Goal: Task Accomplishment & Management: Complete application form

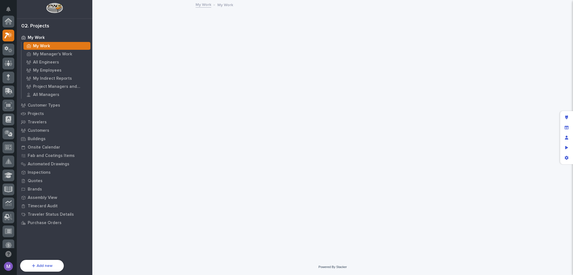
scroll to position [14, 0]
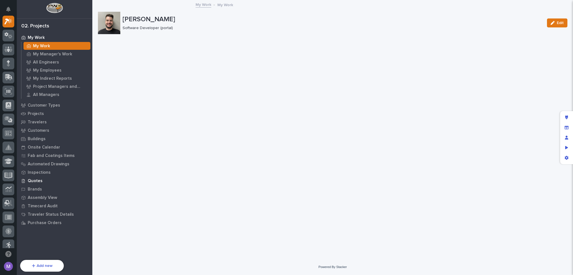
click at [40, 180] on p "Quotes" at bounding box center [35, 180] width 15 height 5
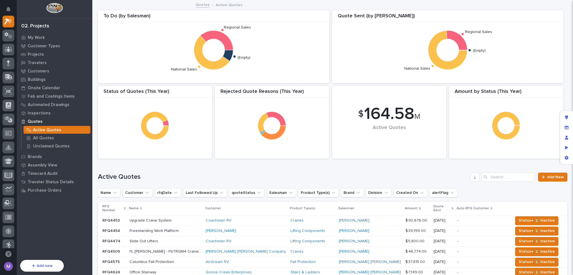
scroll to position [112, 0]
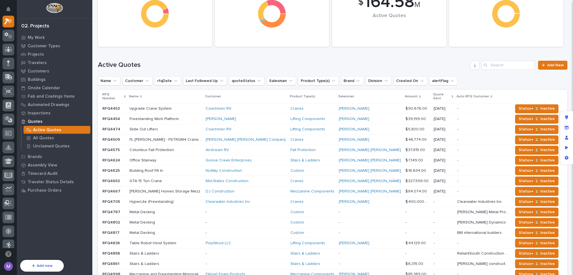
click at [196, 106] on p at bounding box center [165, 108] width 72 height 5
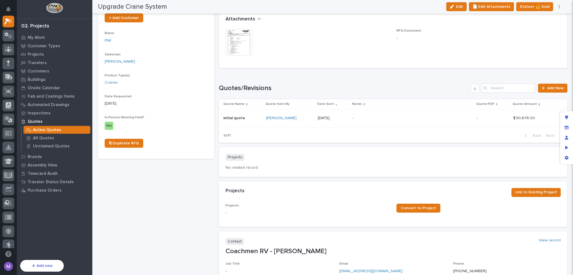
scroll to position [211, 0]
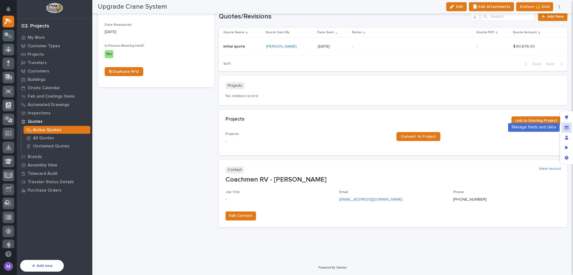
click at [563, 126] on div "Manage fields and data" at bounding box center [566, 127] width 10 height 10
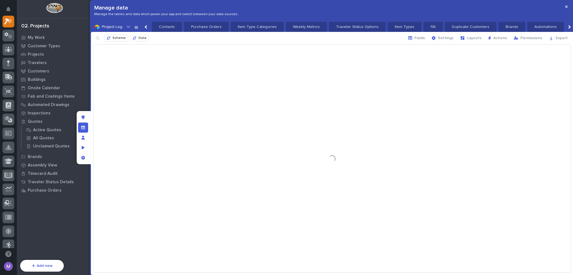
scroll to position [0, 797]
click at [120, 38] on span "Schema" at bounding box center [118, 38] width 13 height 4
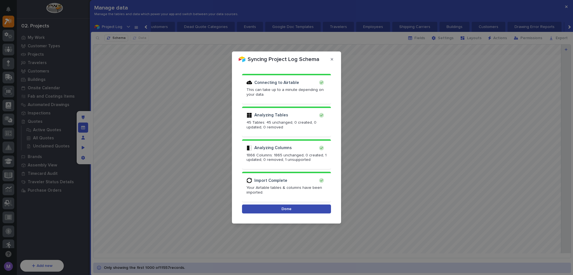
click at [303, 211] on button "Done" at bounding box center [286, 208] width 89 height 9
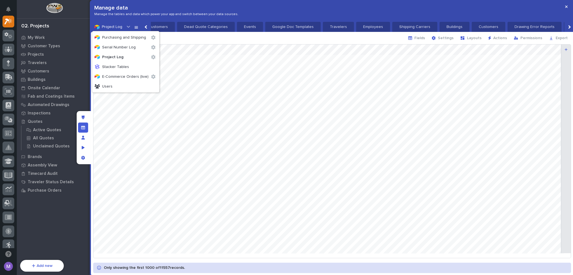
click at [129, 28] on icon at bounding box center [129, 27] width 6 height 6
click at [130, 58] on p "Project Log" at bounding box center [122, 56] width 54 height 5
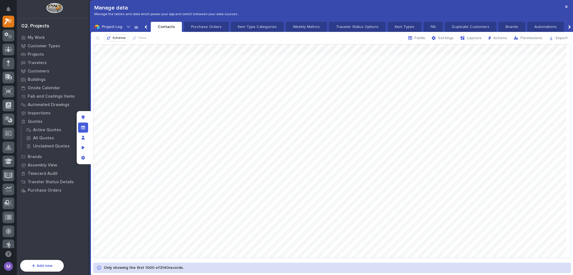
click at [134, 26] on icon at bounding box center [136, 27] width 4 height 4
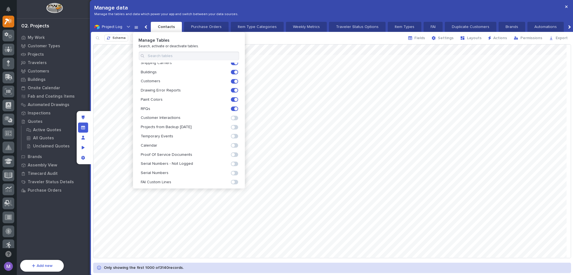
scroll to position [233, 0]
click at [232, 121] on div at bounding box center [235, 118] width 10 height 9
click at [232, 118] on span at bounding box center [234, 118] width 7 height 4
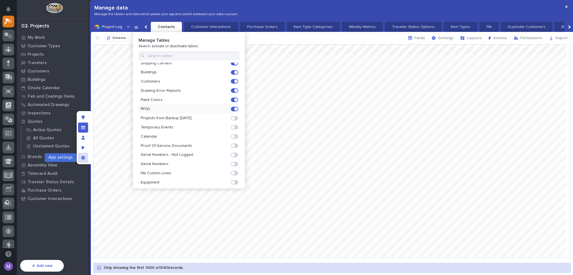
click at [84, 159] on icon "App settings" at bounding box center [83, 158] width 4 height 4
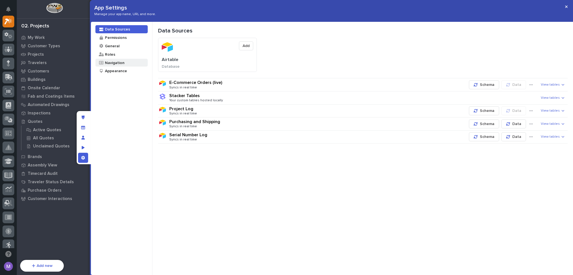
click at [121, 62] on div "Navigation" at bounding box center [114, 62] width 20 height 5
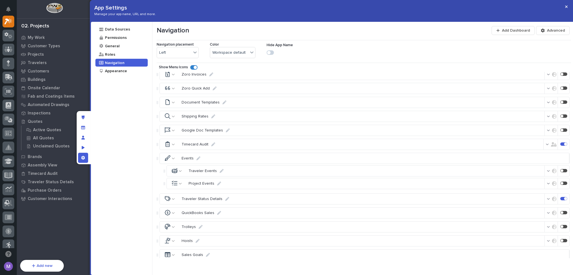
scroll to position [2477, 0]
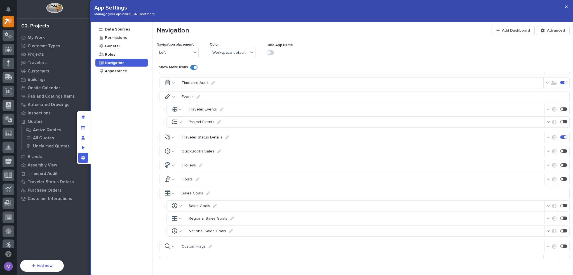
click at [552, 272] on icon "button" at bounding box center [554, 274] width 4 height 4
click at [519, 219] on span "Only users in roles" at bounding box center [520, 217] width 32 height 4
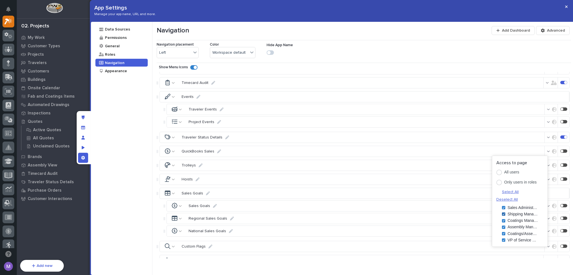
click at [499, 216] on div "Shipping Manager" at bounding box center [519, 214] width 55 height 6
click at [518, 265] on div "Navigation Add Dashboard Advanced Navigation placement Left Color Workspace def…" at bounding box center [362, 148] width 421 height 253
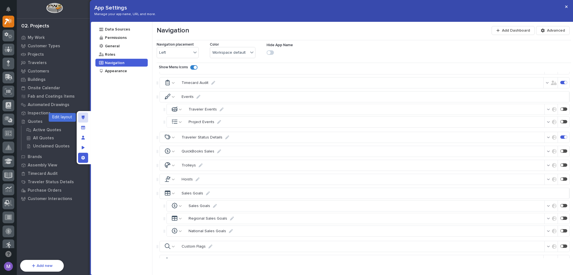
click at [83, 116] on icon "Edit layout" at bounding box center [83, 118] width 3 height 4
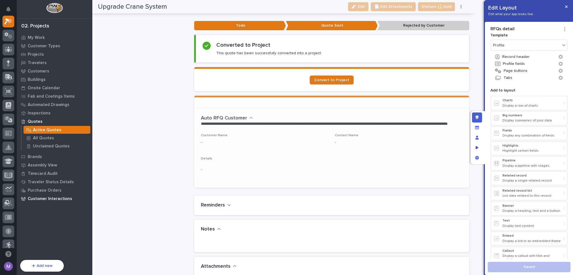
scroll to position [511, 0]
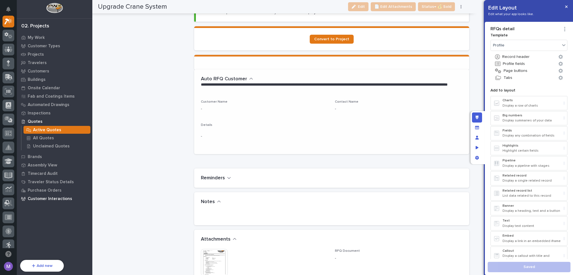
click at [63, 199] on p "Customer Interactions" at bounding box center [50, 198] width 44 height 5
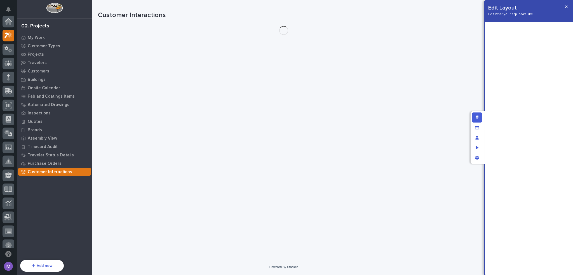
scroll to position [14, 0]
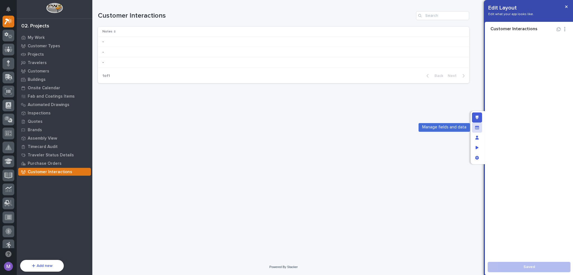
click at [477, 129] on div "Manage fields and data" at bounding box center [477, 127] width 10 height 10
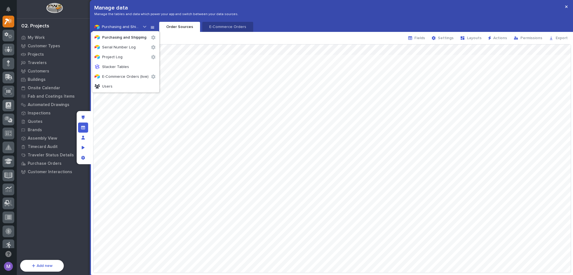
click at [147, 27] on icon at bounding box center [145, 27] width 6 height 6
click at [131, 53] on div "Project Log" at bounding box center [125, 57] width 67 height 10
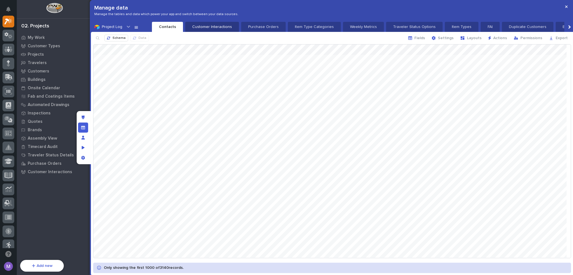
click at [222, 25] on p "Customer Interactions" at bounding box center [211, 27] width 47 height 6
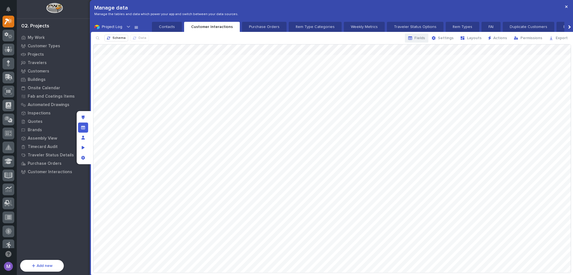
click at [419, 39] on span "Fields" at bounding box center [419, 38] width 11 height 5
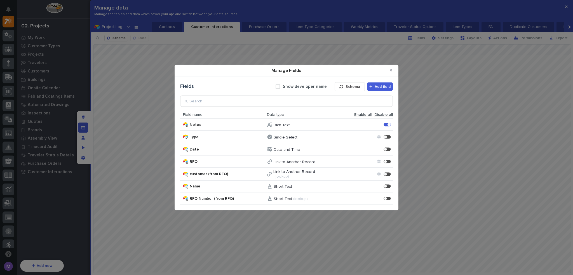
click at [368, 114] on span "Enable all" at bounding box center [362, 114] width 17 height 5
click at [392, 71] on icon "Close Modal" at bounding box center [391, 70] width 3 height 3
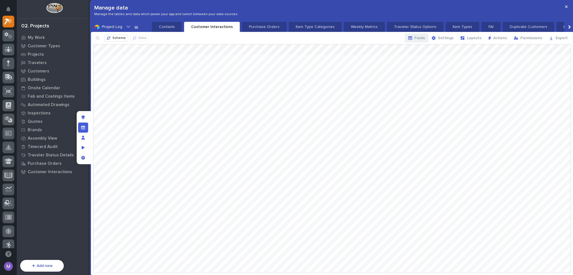
click at [420, 36] on span "Fields" at bounding box center [419, 38] width 11 height 5
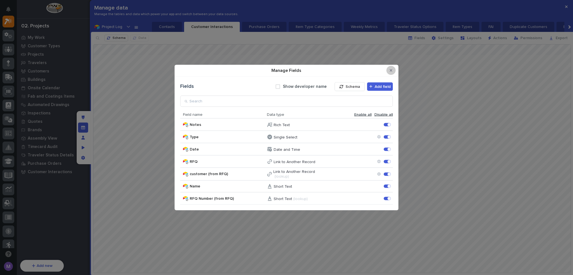
click at [392, 70] on icon "Close Modal" at bounding box center [391, 71] width 3 height 4
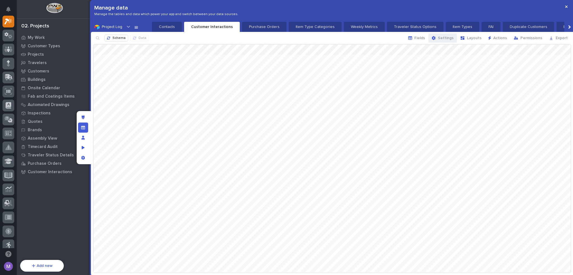
click at [448, 38] on span "Settings" at bounding box center [446, 38] width 16 height 5
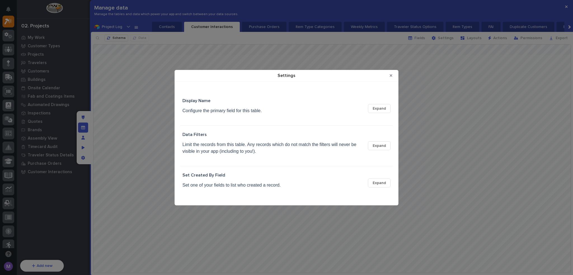
click at [385, 103] on div "Display Name Configure the primary field for this table. Expand" at bounding box center [286, 108] width 208 height 20
click at [384, 109] on span "Expand" at bounding box center [379, 108] width 13 height 5
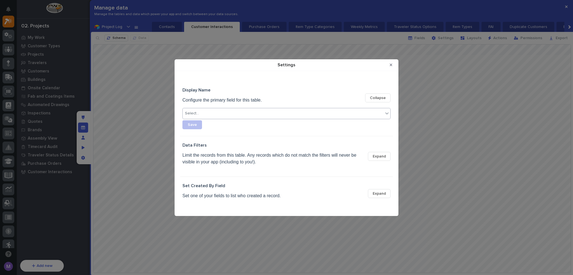
click at [241, 108] on div "Select..." at bounding box center [286, 113] width 208 height 11
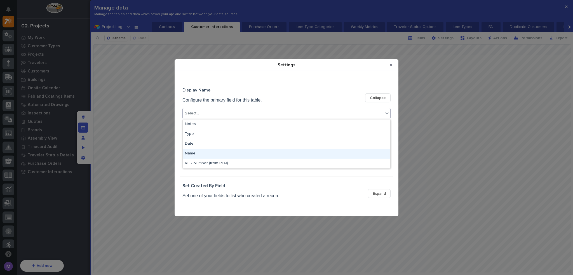
click at [201, 153] on div "Name" at bounding box center [287, 154] width 208 height 10
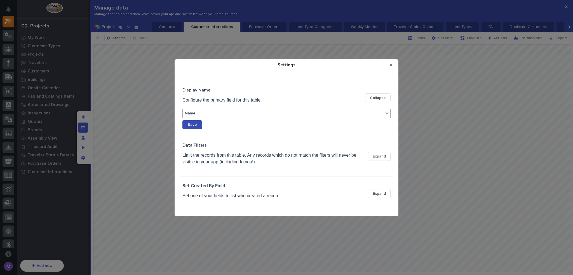
click at [182, 122] on button "Save" at bounding box center [192, 124] width 20 height 9
click at [198, 123] on button "Save" at bounding box center [192, 124] width 20 height 9
click at [394, 66] on button "Close Modal" at bounding box center [390, 64] width 9 height 9
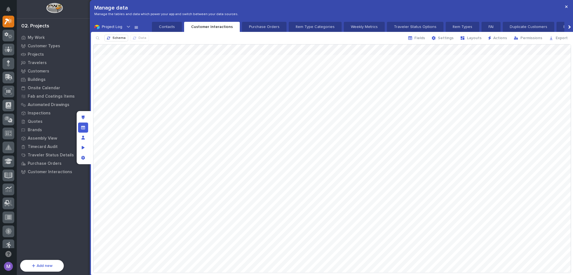
drag, startPoint x: 136, startPoint y: 49, endPoint x: 184, endPoint y: 66, distance: 50.7
click at [184, 66] on div at bounding box center [331, 158] width 477 height 228
click at [222, 106] on div at bounding box center [331, 158] width 477 height 228
click at [82, 117] on icon "Edit layout" at bounding box center [83, 118] width 3 height 4
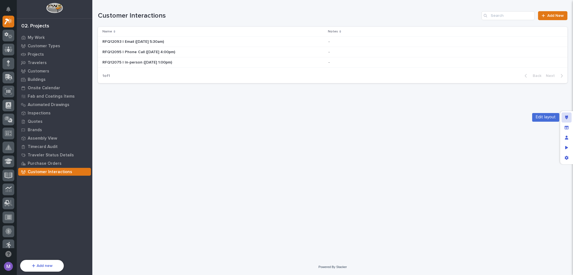
click at [566, 119] on icon "Edit layout" at bounding box center [566, 118] width 3 height 4
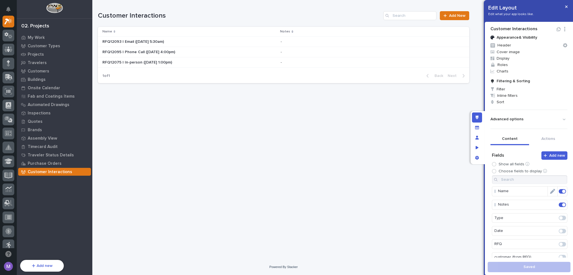
click at [562, 192] on span at bounding box center [563, 191] width 3 height 3
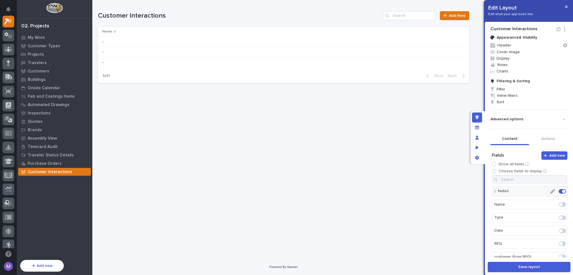
click at [562, 192] on span at bounding box center [563, 191] width 3 height 3
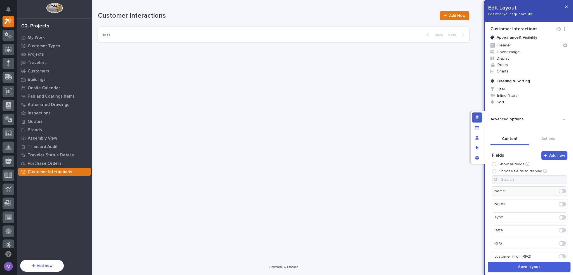
click at [559, 242] on span at bounding box center [560, 243] width 3 height 3
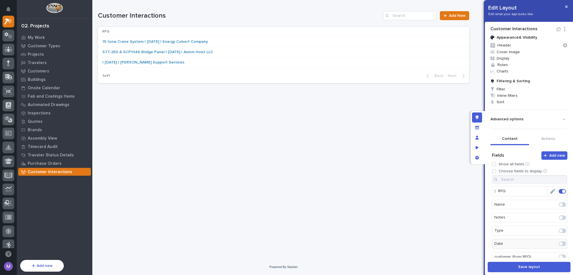
click at [558, 192] on span at bounding box center [561, 191] width 7 height 4
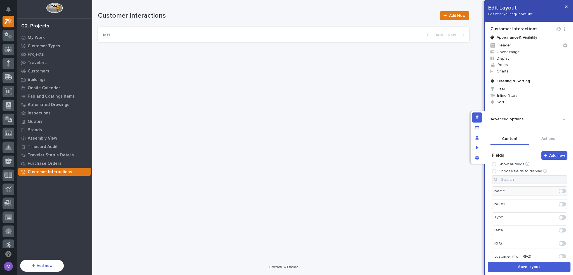
click at [558, 216] on span at bounding box center [561, 217] width 7 height 4
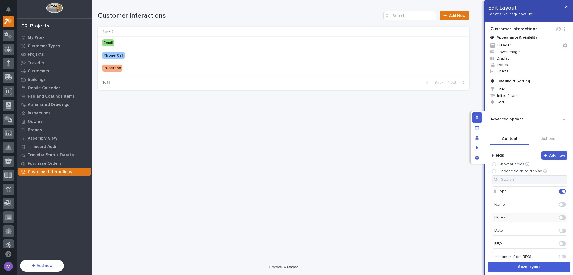
click at [558, 232] on span at bounding box center [561, 230] width 7 height 4
click at [558, 229] on span at bounding box center [561, 231] width 7 height 4
click at [501, 58] on span "Display" at bounding box center [528, 58] width 81 height 6
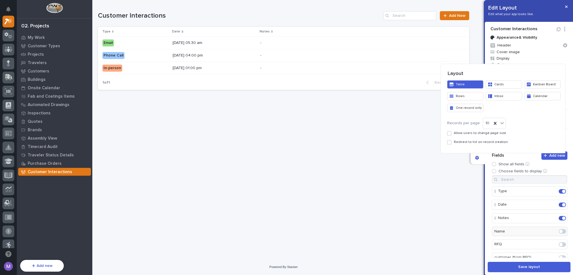
click at [464, 133] on span "Allow users to change page size" at bounding box center [480, 133] width 52 height 4
click at [490, 168] on div at bounding box center [286, 137] width 573 height 275
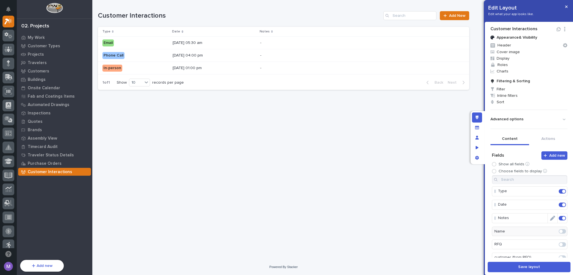
click at [550, 216] on icon "Edit" at bounding box center [552, 218] width 5 height 5
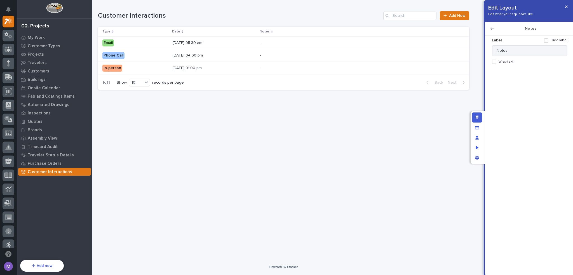
click at [503, 60] on label "Wrap text" at bounding box center [530, 62] width 76 height 4
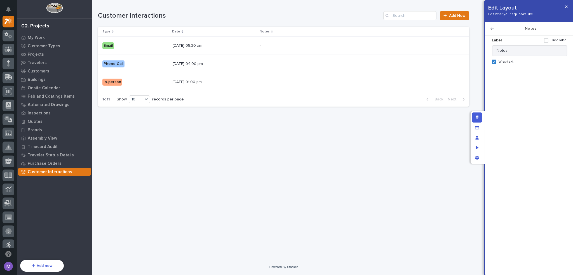
click at [492, 29] on icon "button" at bounding box center [491, 28] width 3 height 3
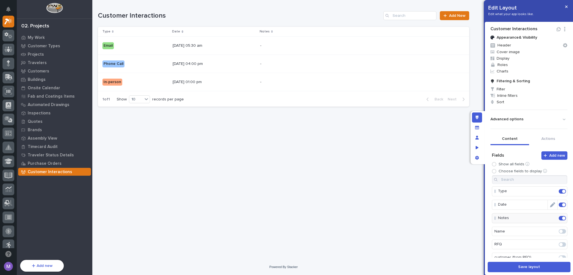
click at [550, 205] on icon "Edit" at bounding box center [552, 204] width 5 height 5
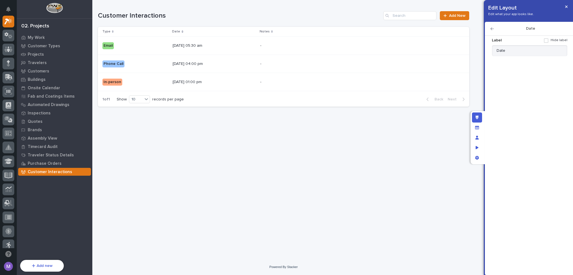
click at [491, 27] on icon "button" at bounding box center [491, 28] width 3 height 3
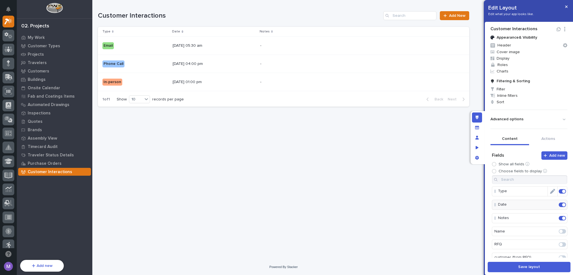
click at [550, 189] on icon "Edit" at bounding box center [552, 191] width 5 height 5
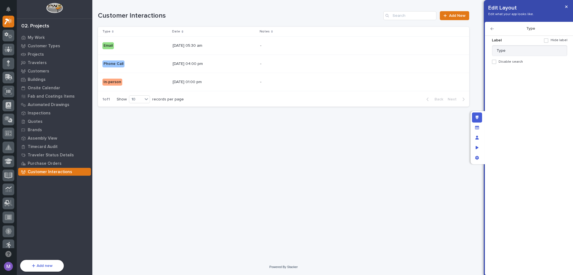
click at [493, 30] on icon "button" at bounding box center [491, 29] width 3 height 4
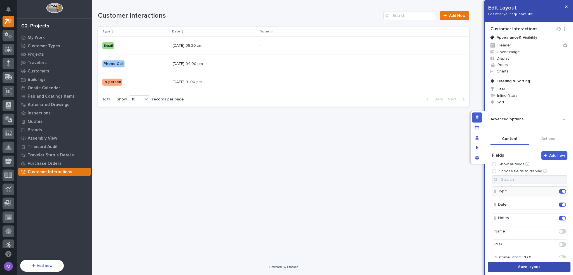
click at [510, 269] on button "Save layout" at bounding box center [528, 267] width 83 height 10
click at [336, 45] on p "-" at bounding box center [309, 45] width 98 height 5
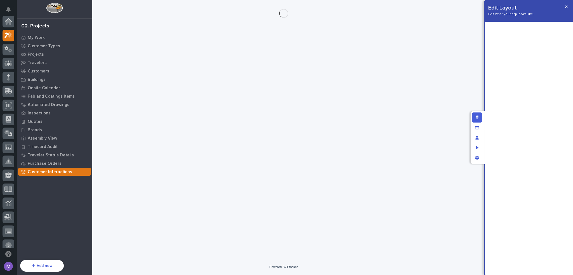
scroll to position [14, 0]
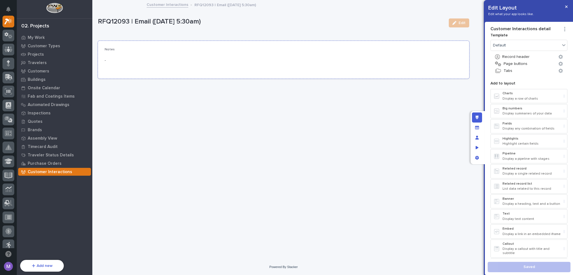
click at [343, 61] on p "-" at bounding box center [284, 61] width 358 height 6
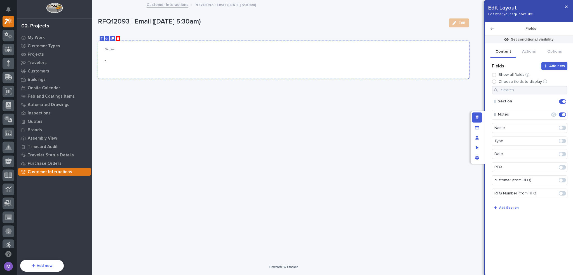
click at [119, 37] on icon "Delete" at bounding box center [118, 38] width 3 height 3
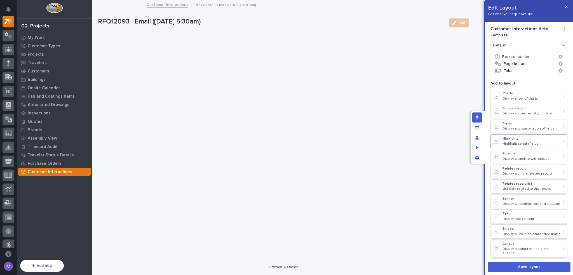
click at [521, 139] on p "Highlights" at bounding box center [531, 139] width 59 height 4
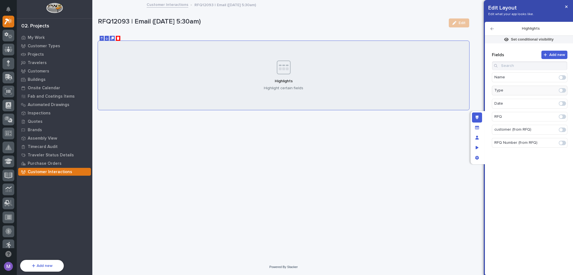
click at [563, 93] on div at bounding box center [562, 90] width 10 height 9
click at [564, 92] on span at bounding box center [561, 90] width 7 height 4
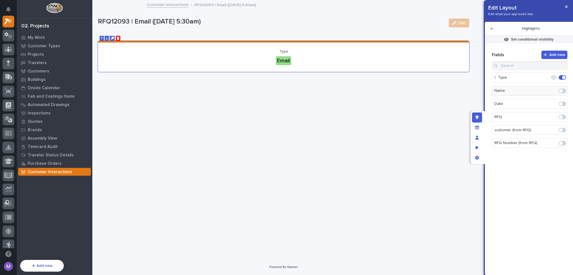
click at [563, 103] on span at bounding box center [561, 104] width 7 height 4
click at [493, 29] on icon "button" at bounding box center [491, 29] width 3 height 4
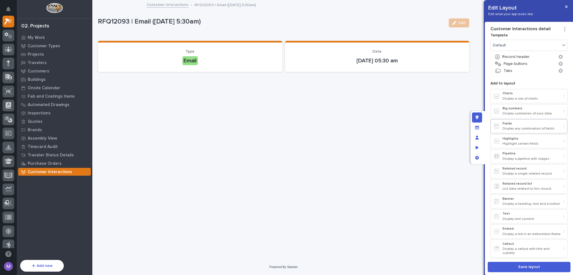
click at [518, 129] on p "Display any combination of fields" at bounding box center [531, 129] width 59 height 4
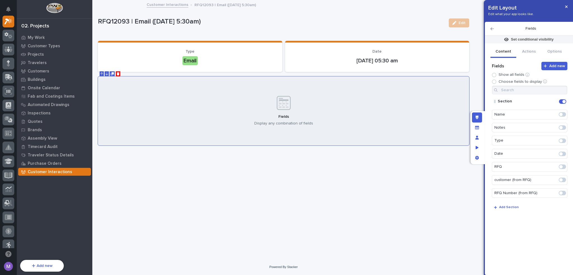
click at [564, 127] on span at bounding box center [561, 127] width 7 height 4
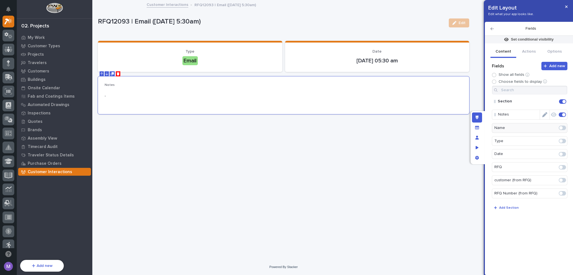
click at [546, 114] on icon "Edit" at bounding box center [544, 114] width 5 height 5
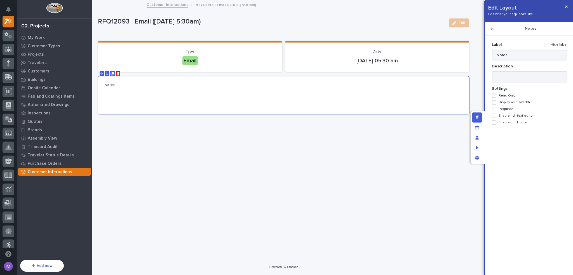
click at [506, 102] on span "Display as full-width" at bounding box center [513, 102] width 31 height 4
click at [515, 116] on span "Enable rich text editor" at bounding box center [515, 116] width 35 height 4
click at [515, 122] on span "Enable quick copy" at bounding box center [512, 123] width 28 height 4
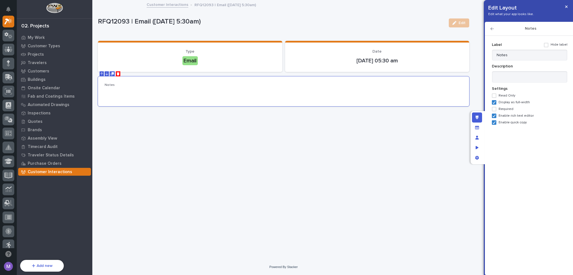
click at [491, 29] on icon "button" at bounding box center [491, 28] width 3 height 3
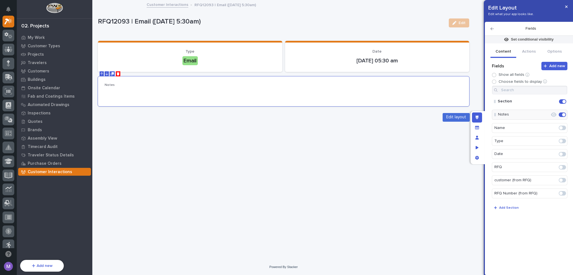
click at [479, 115] on div "Edit layout" at bounding box center [477, 117] width 10 height 10
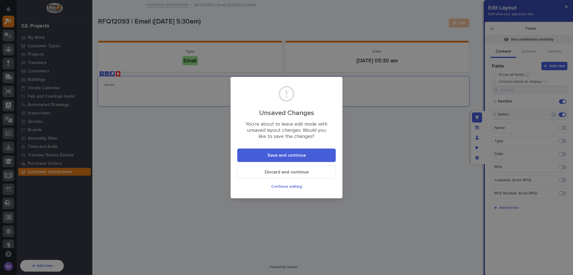
click at [312, 151] on button "Save and continue" at bounding box center [286, 155] width 98 height 13
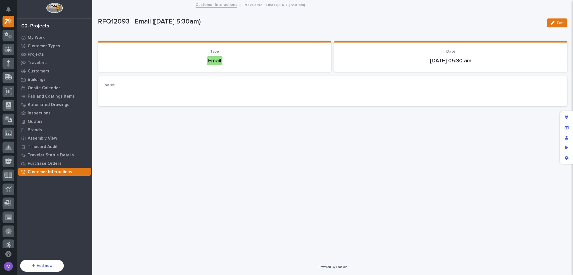
click at [68, 169] on div "Customer Interactions" at bounding box center [54, 172] width 73 height 8
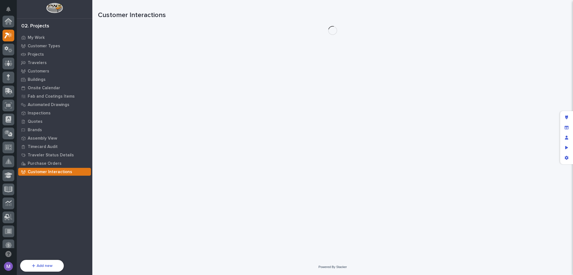
scroll to position [14, 0]
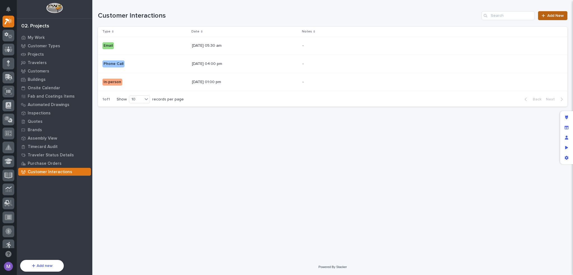
click at [544, 14] on link "Add New" at bounding box center [552, 15] width 29 height 9
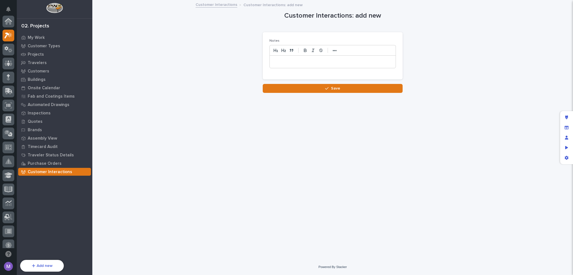
scroll to position [14, 0]
click at [565, 115] on div "Edit layout" at bounding box center [566, 117] width 10 height 10
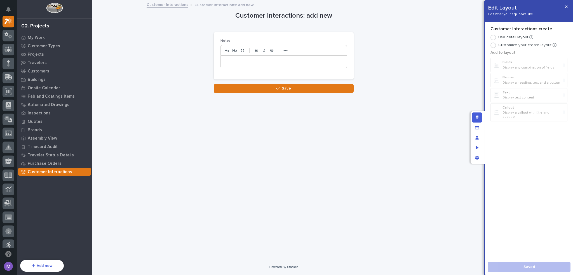
click at [496, 47] on div "Select "Customize your create layout" to add new widgets Add to layout Fields D…" at bounding box center [529, 87] width 80 height 81
click at [492, 46] on div at bounding box center [493, 46] width 6 height 6
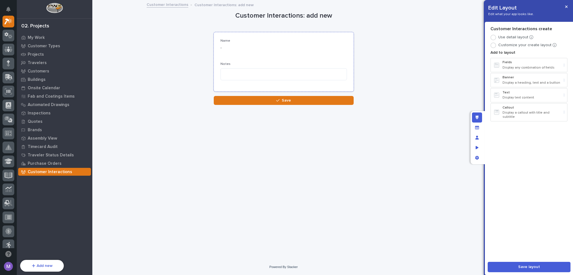
drag, startPoint x: 327, startPoint y: 32, endPoint x: 299, endPoint y: 44, distance: 31.1
click at [327, 33] on div "Name - Notes" at bounding box center [284, 61] width 140 height 59
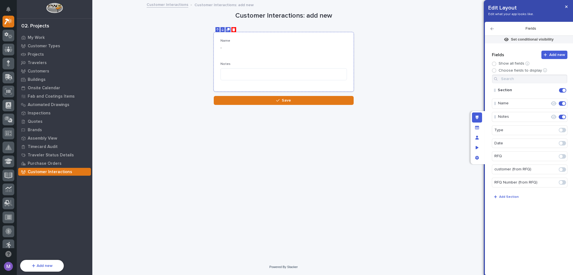
click at [235, 30] on icon "Delete" at bounding box center [233, 29] width 3 height 3
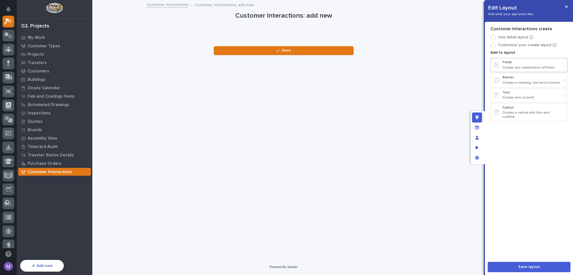
click at [547, 65] on div "Fields Display any combination of fields" at bounding box center [531, 64] width 59 height 9
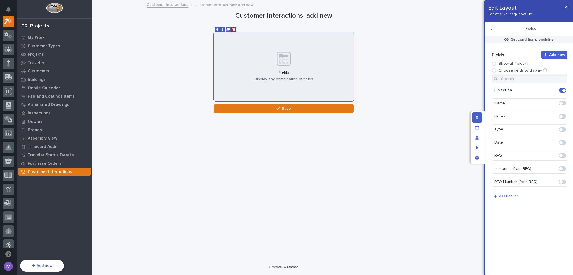
click at [563, 129] on span at bounding box center [561, 129] width 7 height 4
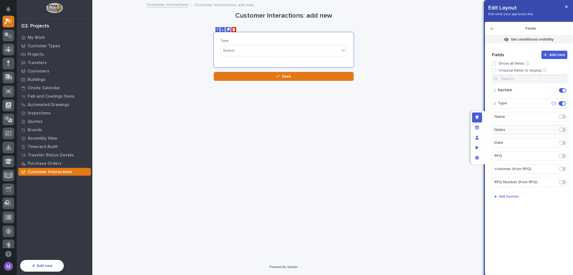
click at [563, 143] on span at bounding box center [561, 143] width 7 height 4
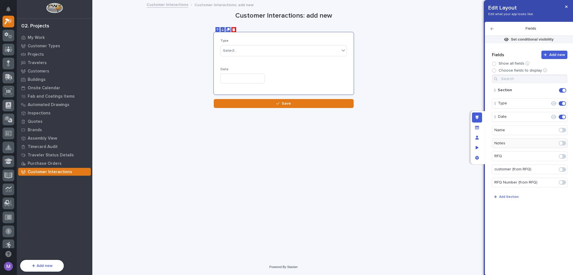
click at [561, 141] on span at bounding box center [561, 143] width 7 height 4
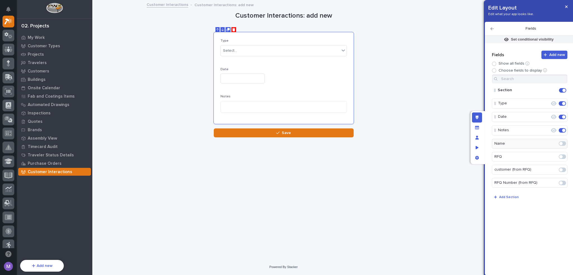
click at [565, 156] on span at bounding box center [561, 156] width 7 height 4
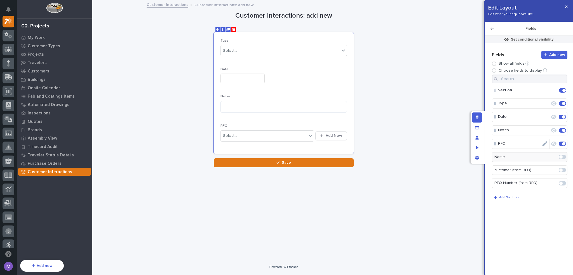
click at [542, 142] on icon "Edit" at bounding box center [544, 143] width 5 height 5
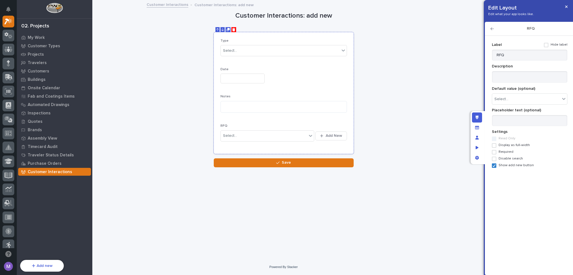
click at [296, 74] on div at bounding box center [283, 79] width 126 height 10
click at [493, 28] on icon "button" at bounding box center [491, 29] width 3 height 4
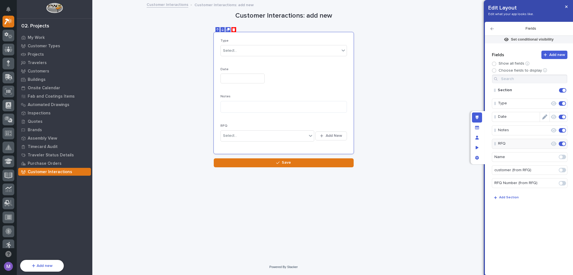
click at [550, 102] on icon "Edit" at bounding box center [550, 103] width 0 height 5
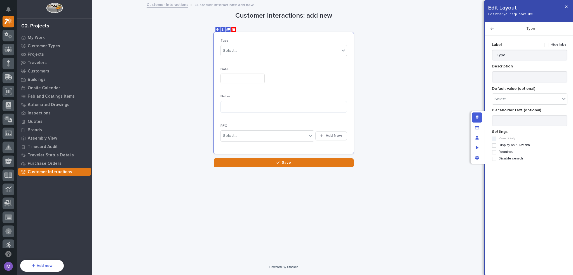
click at [506, 152] on span "Required" at bounding box center [505, 152] width 15 height 4
click at [491, 28] on icon "button" at bounding box center [491, 29] width 3 height 4
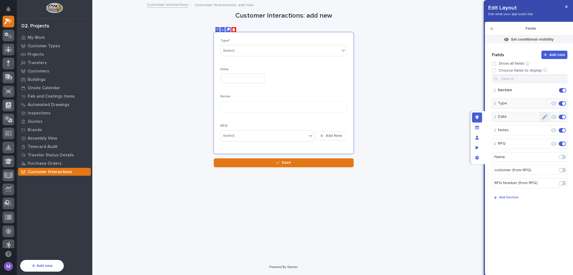
click at [549, 117] on button "Edit" at bounding box center [545, 117] width 10 height 10
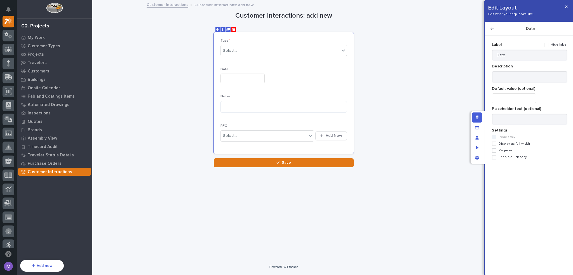
click at [503, 149] on span "Required" at bounding box center [505, 151] width 15 height 4
click at [491, 29] on icon "button" at bounding box center [491, 28] width 3 height 3
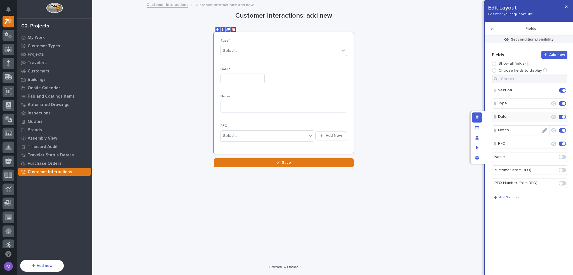
click at [546, 131] on icon "Edit" at bounding box center [544, 130] width 5 height 5
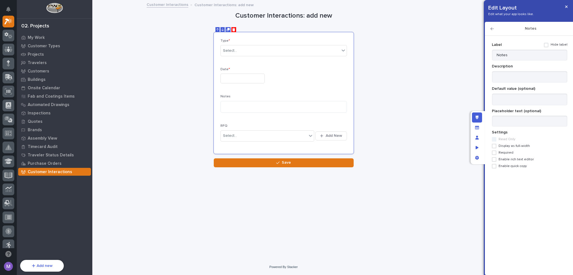
click at [508, 158] on span "Enable rich text editor" at bounding box center [515, 159] width 35 height 4
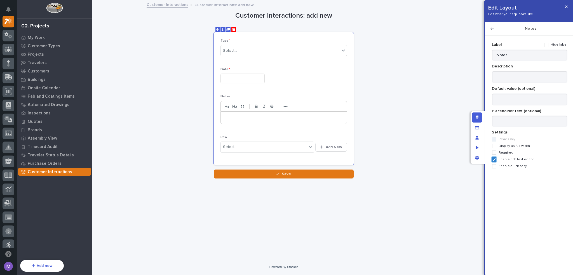
click at [511, 145] on span "Display as full-width" at bounding box center [513, 146] width 31 height 4
click at [491, 28] on icon "button" at bounding box center [491, 29] width 3 height 4
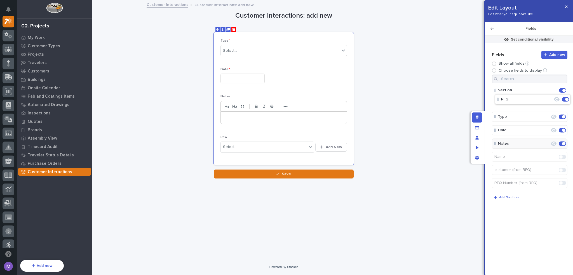
drag, startPoint x: 505, startPoint y: 145, endPoint x: 508, endPoint y: 98, distance: 46.2
click at [544, 103] on icon "Edit" at bounding box center [544, 103] width 5 height 5
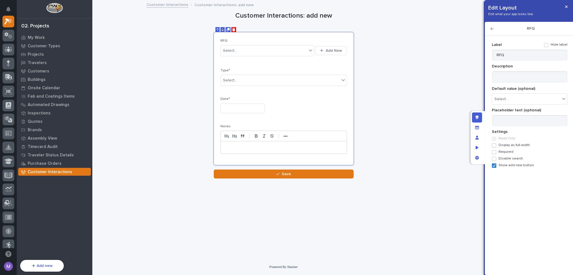
click at [504, 164] on span "Show add new button" at bounding box center [515, 165] width 35 height 4
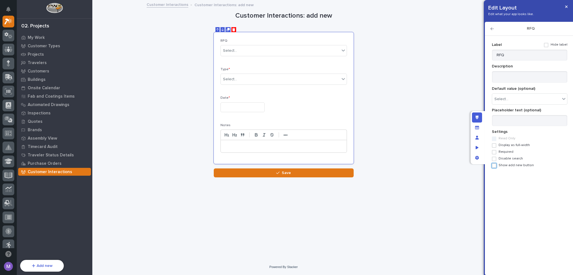
click at [494, 151] on span at bounding box center [494, 152] width 4 height 4
click at [491, 29] on icon "button" at bounding box center [491, 28] width 3 height 3
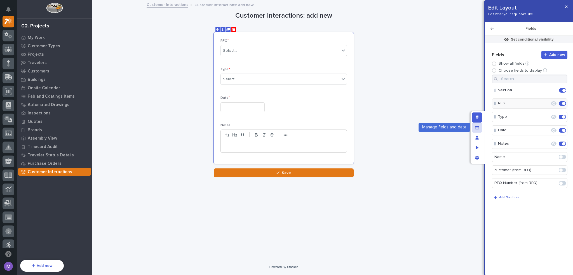
click at [479, 126] on div "Manage fields and data" at bounding box center [477, 127] width 10 height 10
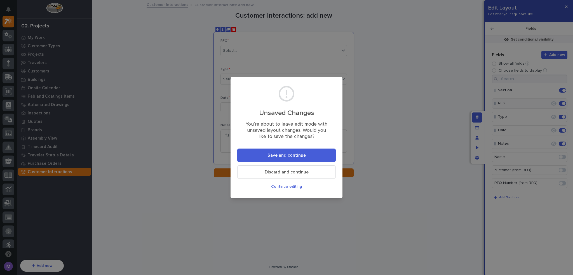
click at [318, 156] on button "Save and continue" at bounding box center [286, 155] width 98 height 13
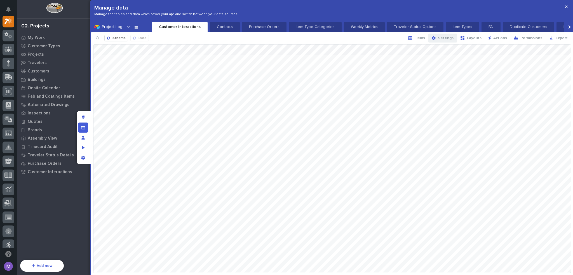
click at [443, 37] on span "Settings" at bounding box center [446, 38] width 16 height 5
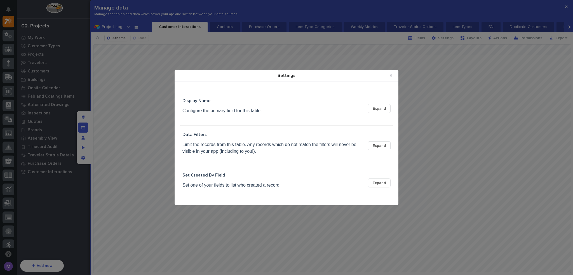
click at [381, 149] on button "Expand" at bounding box center [379, 145] width 23 height 9
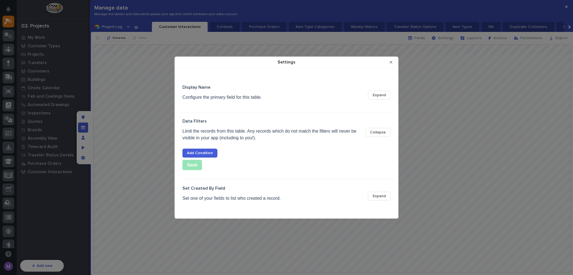
click at [377, 203] on div "Set Created By Field Set one of your fields to list who created a record. Expand" at bounding box center [286, 196] width 208 height 20
click at [379, 197] on span "Expand" at bounding box center [379, 196] width 13 height 5
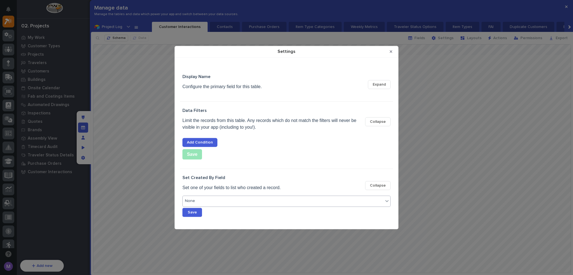
click at [263, 200] on div "None" at bounding box center [283, 201] width 201 height 8
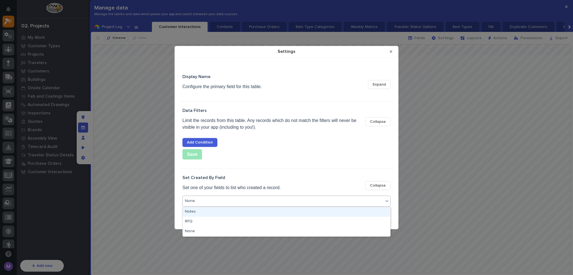
click at [310, 185] on div "Set Created By Field Set one of your fields to list who created a record. Colla…" at bounding box center [286, 185] width 208 height 20
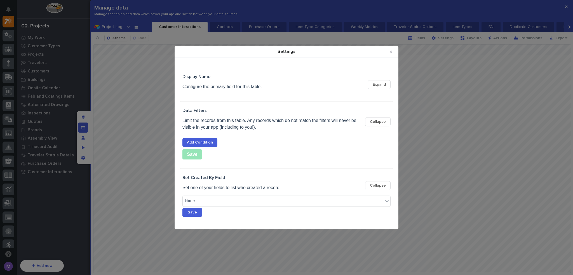
click at [383, 180] on div "Set Created By Field Set one of your fields to list who created a record. Colla…" at bounding box center [286, 185] width 208 height 20
click at [383, 120] on span "Collapse" at bounding box center [378, 121] width 16 height 5
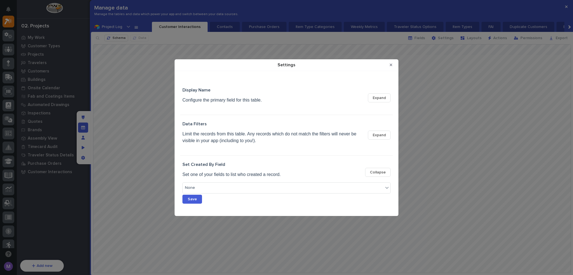
click at [381, 171] on span "Collapse" at bounding box center [378, 171] width 16 height 5
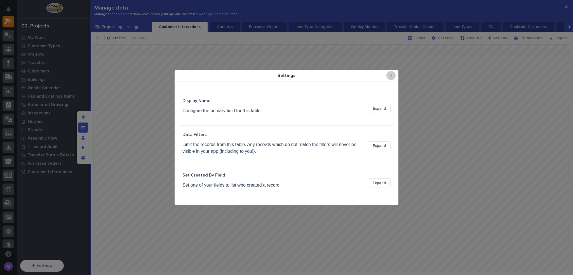
click at [391, 74] on icon "Close Modal" at bounding box center [391, 76] width 3 height 4
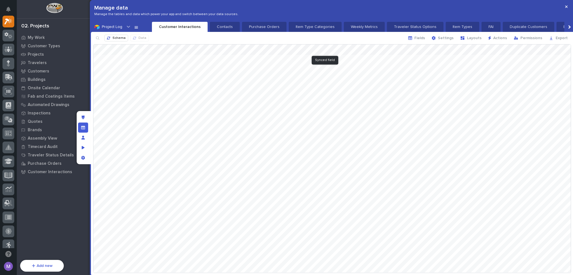
click at [337, 50] on div at bounding box center [331, 158] width 477 height 228
click at [323, 98] on p "Limit the records which can be selected" at bounding box center [350, 98] width 65 height 4
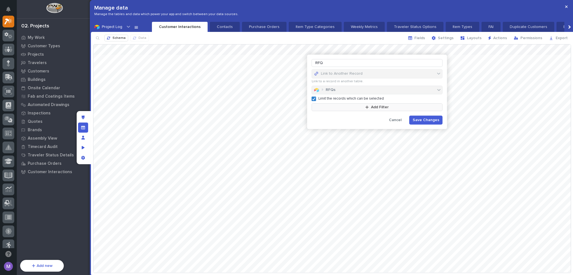
click at [328, 107] on button "Add Filter" at bounding box center [377, 107] width 131 height 8
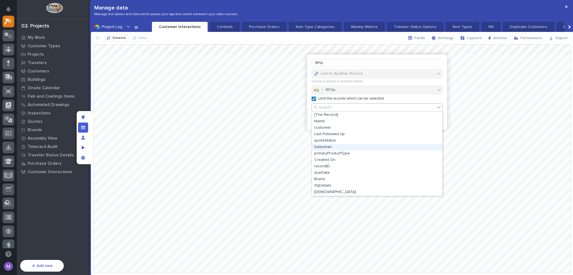
drag, startPoint x: 338, startPoint y: 150, endPoint x: 337, endPoint y: 147, distance: 3.3
click at [337, 147] on div "Salesman" at bounding box center [377, 147] width 130 height 6
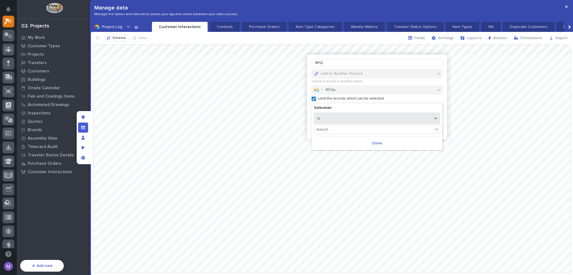
click at [338, 116] on button "is" at bounding box center [377, 118] width 126 height 12
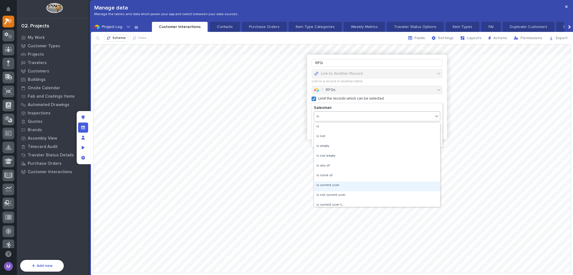
drag, startPoint x: 342, startPoint y: 191, endPoint x: 343, endPoint y: 184, distance: 7.5
click at [343, 184] on div "is current user" at bounding box center [377, 187] width 126 height 10
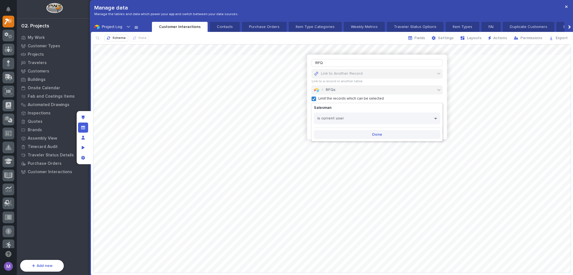
click at [373, 133] on span "Done" at bounding box center [377, 134] width 10 height 5
click at [347, 115] on button "Add Filter" at bounding box center [377, 118] width 131 height 8
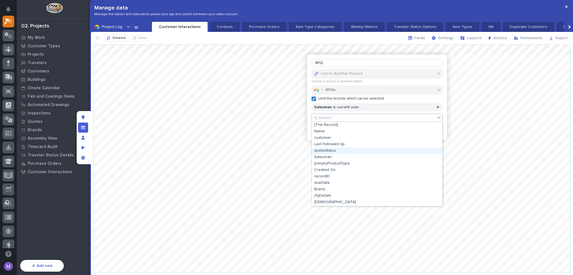
click at [334, 151] on div "quoteStatus" at bounding box center [377, 151] width 130 height 6
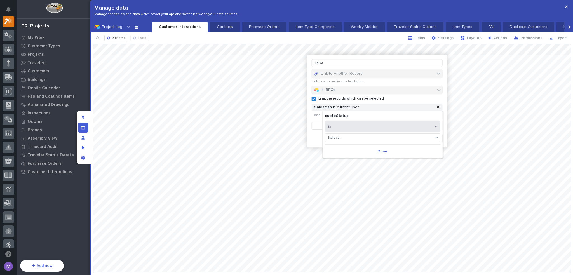
click at [344, 126] on button "is" at bounding box center [383, 127] width 116 height 12
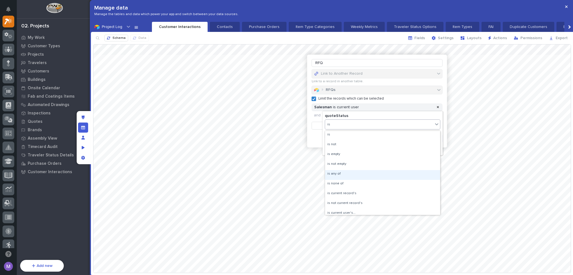
click at [347, 173] on div "is any of" at bounding box center [382, 175] width 115 height 10
click at [351, 137] on div "Select..." at bounding box center [379, 138] width 108 height 8
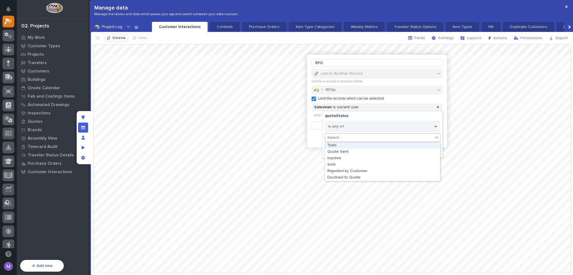
click at [347, 146] on div "Todo" at bounding box center [382, 145] width 115 height 6
click at [353, 140] on div "Todo" at bounding box center [379, 138] width 108 height 8
click at [353, 145] on div "Quote Sent" at bounding box center [382, 145] width 115 height 6
click at [376, 136] on div "Todo Quote Sent" at bounding box center [379, 138] width 108 height 8
click at [364, 146] on div "Inactive" at bounding box center [382, 145] width 115 height 6
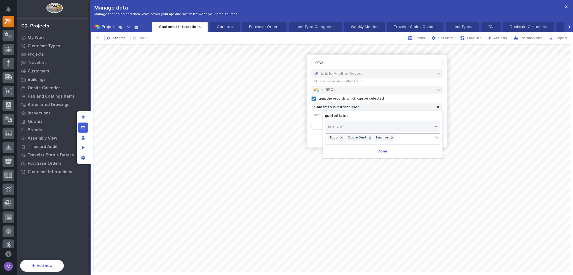
click at [395, 139] on div "Todo Quote Sent Inactive" at bounding box center [379, 138] width 108 height 8
click at [408, 100] on div "Limit the records which can be selected Salesman is current user and quoteStatu…" at bounding box center [377, 111] width 131 height 35
click at [389, 152] on button "Done" at bounding box center [383, 151] width 116 height 9
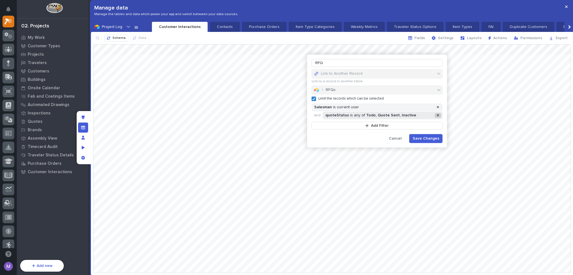
click at [435, 115] on div at bounding box center [437, 115] width 7 height 5
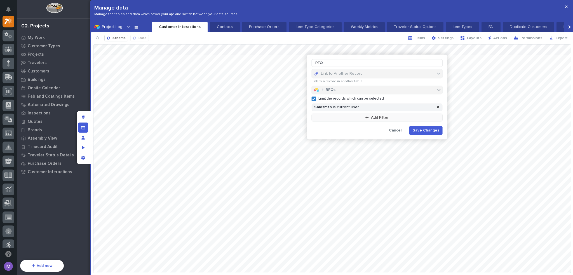
click at [376, 116] on span "Add Filter" at bounding box center [380, 117] width 18 height 5
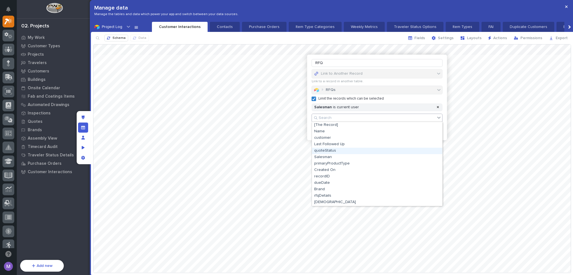
click at [329, 151] on div "quoteStatus" at bounding box center [377, 151] width 130 height 6
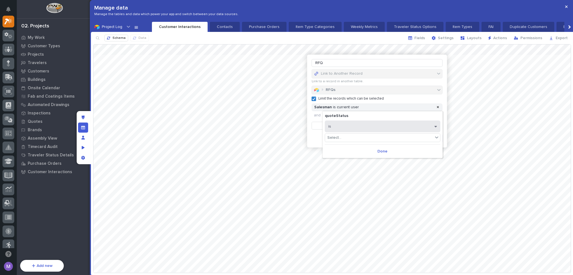
click at [343, 122] on button "is" at bounding box center [383, 127] width 116 height 12
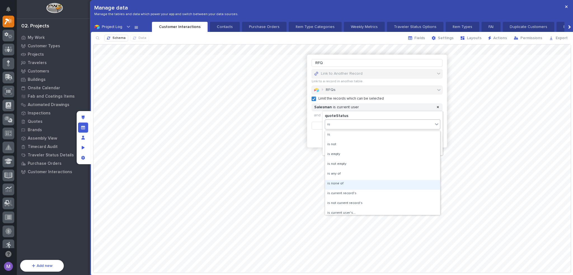
click at [341, 182] on div "is none of" at bounding box center [382, 185] width 115 height 10
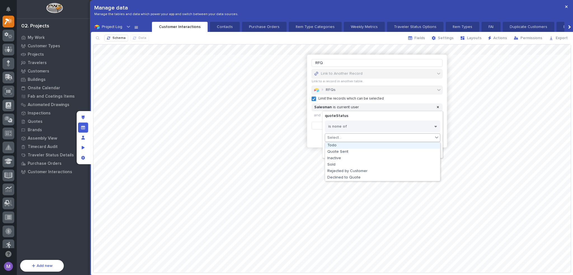
click at [378, 138] on div "Select..." at bounding box center [379, 138] width 108 height 8
click at [341, 165] on div "Sold" at bounding box center [382, 165] width 115 height 6
click at [352, 137] on div "Sold" at bounding box center [379, 138] width 108 height 8
click at [344, 164] on div "Rejected by Customer" at bounding box center [382, 165] width 115 height 6
drag, startPoint x: 393, startPoint y: 136, endPoint x: 390, endPoint y: 143, distance: 7.2
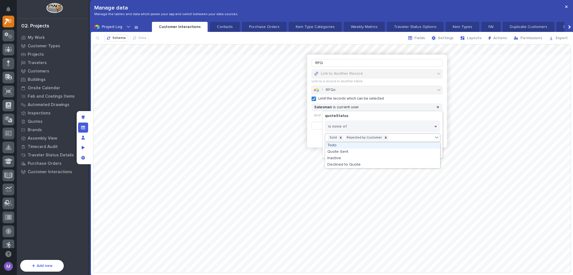
click at [393, 136] on div "Sold Rejected by Customer" at bounding box center [379, 138] width 108 height 8
click at [380, 162] on div "Declined to Quote" at bounding box center [382, 165] width 115 height 6
click at [388, 150] on button "Done" at bounding box center [383, 151] width 116 height 9
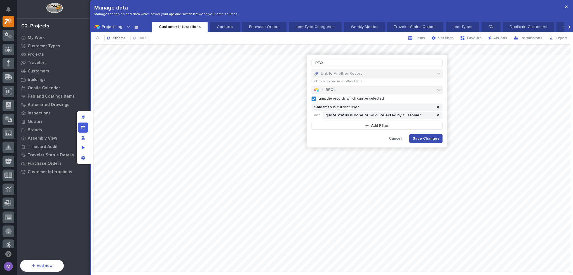
click at [418, 140] on span "Save Changes" at bounding box center [426, 138] width 27 height 5
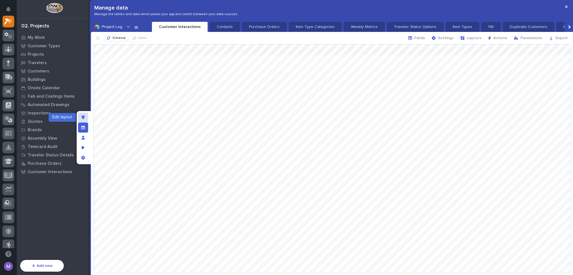
click at [83, 116] on icon "Edit layout" at bounding box center [83, 118] width 3 height 4
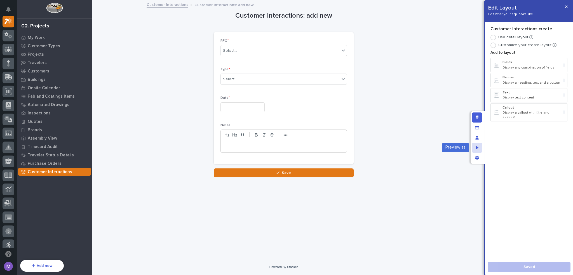
click at [473, 146] on div "Preview as" at bounding box center [477, 148] width 10 height 10
